Goal: Information Seeking & Learning: Compare options

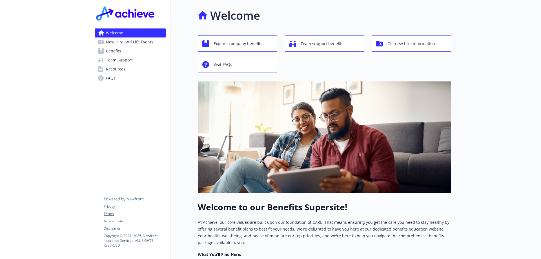
click at [114, 50] on span "Benefits" at bounding box center [113, 51] width 15 height 9
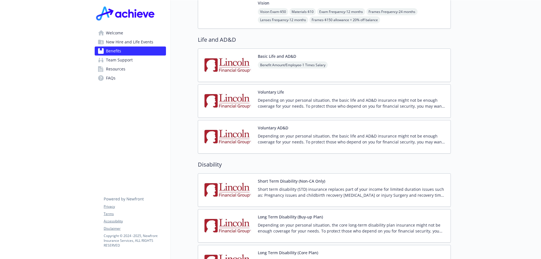
scroll to position [451, 0]
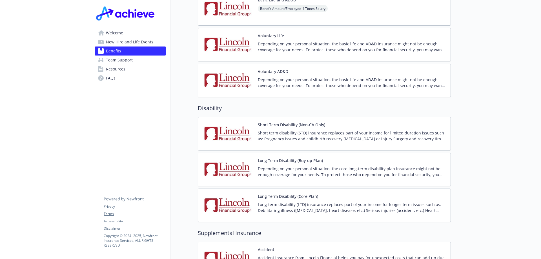
click at [125, 43] on span "New Hire and Life Events" at bounding box center [129, 41] width 47 height 9
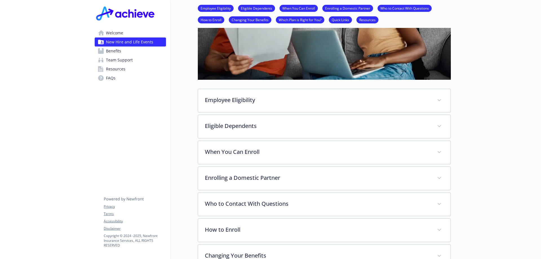
scroll to position [8, 0]
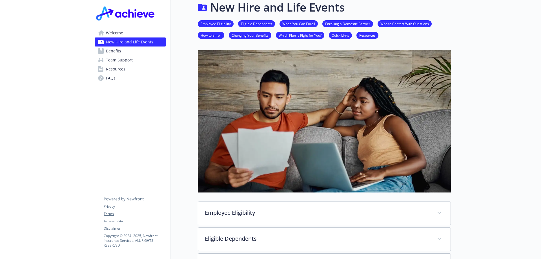
click at [262, 25] on link "Eligible Dependents" at bounding box center [256, 23] width 37 height 5
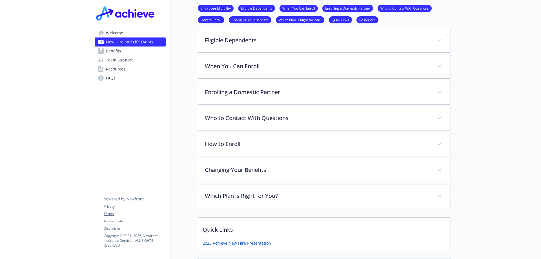
scroll to position [150, 4]
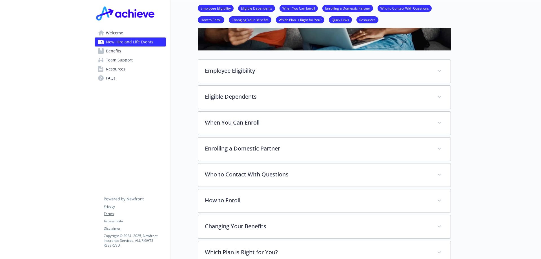
click at [107, 33] on span "Welcome" at bounding box center [114, 32] width 17 height 9
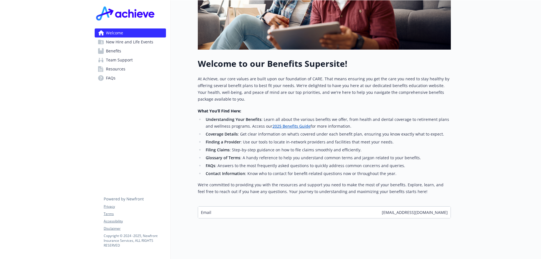
scroll to position [148, 4]
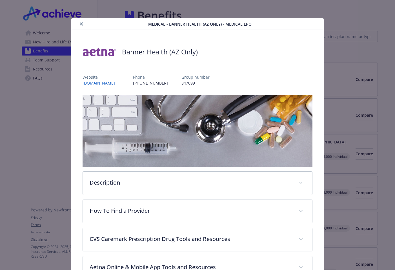
scroll to position [17, 0]
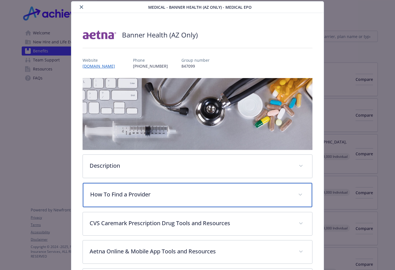
click at [299, 197] on span "details for plan Medical - Banner Health (AZ Only) - Medical EPO" at bounding box center [300, 194] width 9 height 9
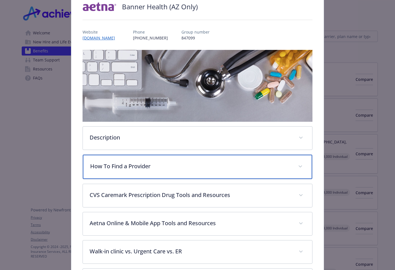
scroll to position [101, 0]
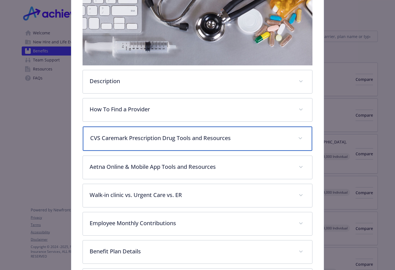
click at [185, 138] on p "CVS Caremark Prescription Drug Tools and Resources" at bounding box center [190, 138] width 201 height 8
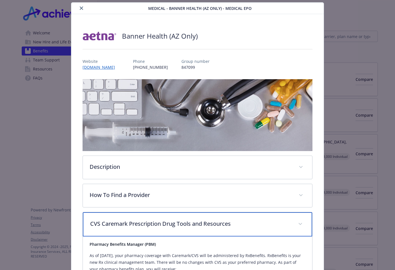
scroll to position [0, 0]
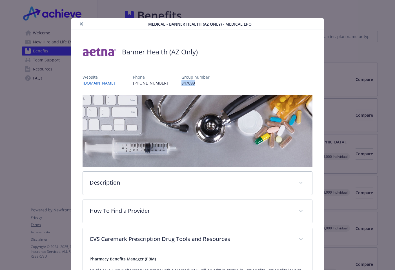
drag, startPoint x: 188, startPoint y: 82, endPoint x: 171, endPoint y: 81, distance: 16.4
click at [182, 81] on p "847099" at bounding box center [196, 83] width 28 height 6
copy p "847099"
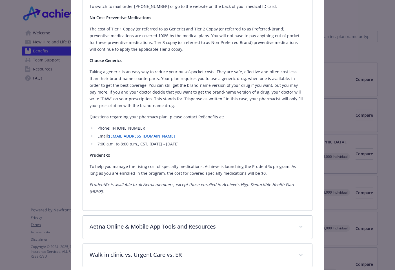
scroll to position [677, 0]
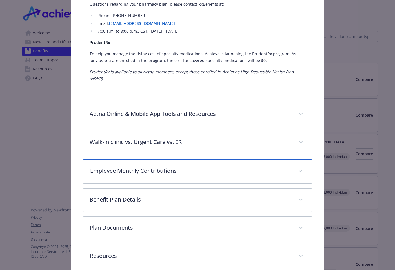
click at [184, 167] on p "Employee Monthly Contributions" at bounding box center [190, 171] width 201 height 8
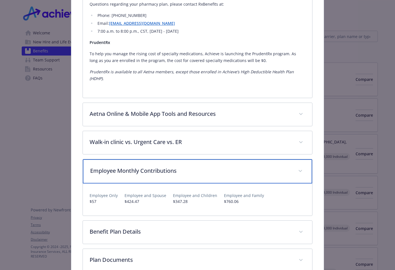
scroll to position [705, 0]
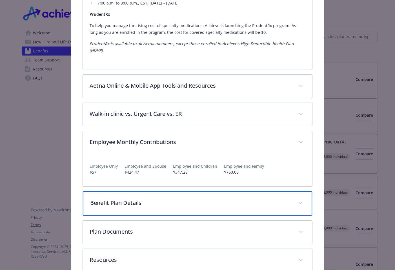
click at [171, 199] on p "Benefit Plan Details" at bounding box center [190, 203] width 201 height 8
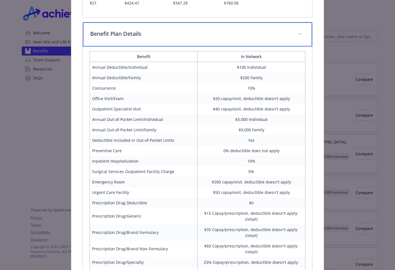
scroll to position [1016, 0]
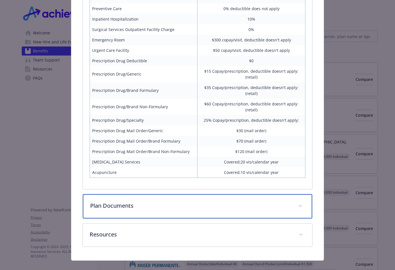
click at [115, 202] on p "Plan Documents" at bounding box center [190, 206] width 201 height 8
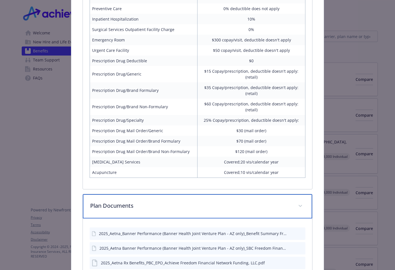
scroll to position [1078, 0]
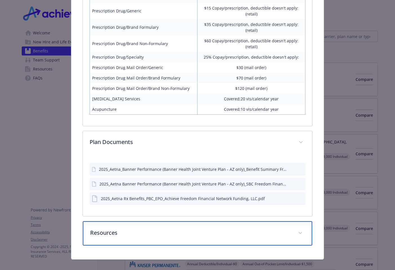
click at [121, 230] on div "Resources" at bounding box center [197, 233] width 229 height 24
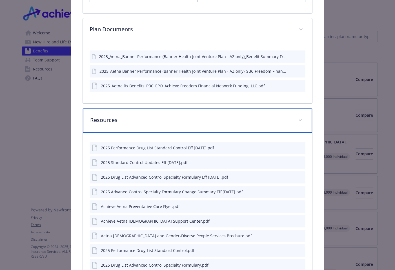
scroll to position [1219, 0]
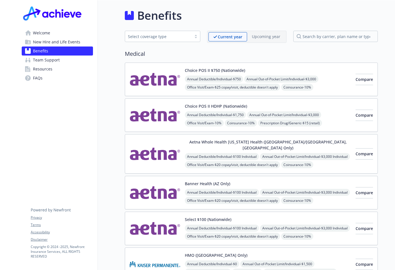
scroll to position [28, 0]
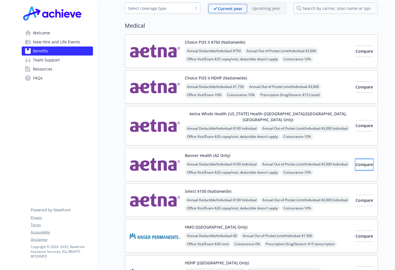
click at [356, 159] on button "Compare" at bounding box center [364, 164] width 17 height 11
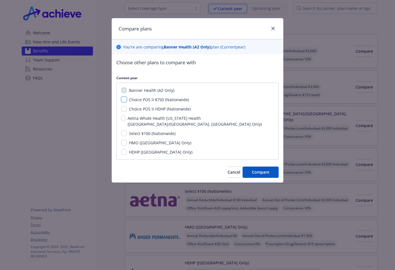
click at [126, 100] on input "Choice POS II $750 (Nationwide)" at bounding box center [124, 100] width 6 height 6
checkbox input "true"
click at [255, 169] on span "Compare" at bounding box center [260, 171] width 17 height 5
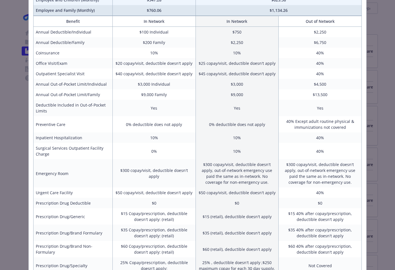
scroll to position [181, 0]
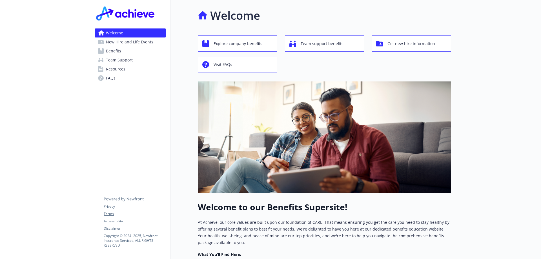
scroll to position [148, 4]
